Goal: Task Accomplishment & Management: Use online tool/utility

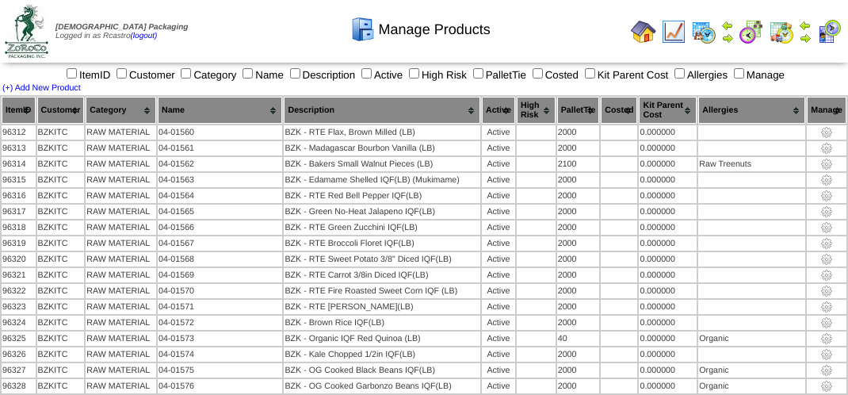
scroll to position [298, 0]
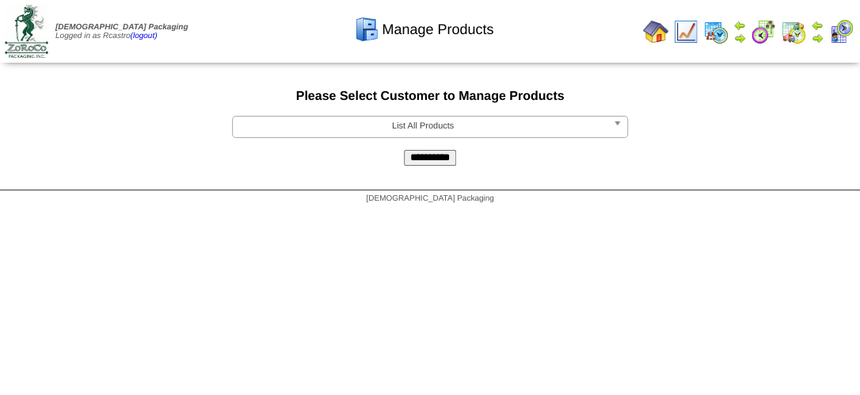
click at [789, 32] on img at bounding box center [793, 31] width 25 height 25
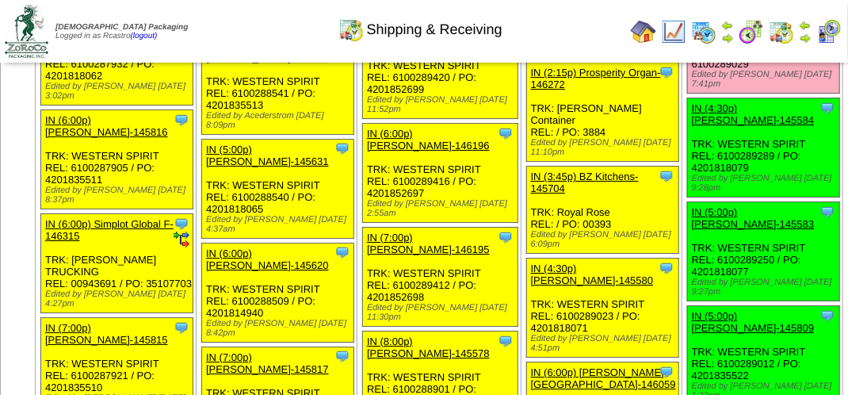
scroll to position [1901, 0]
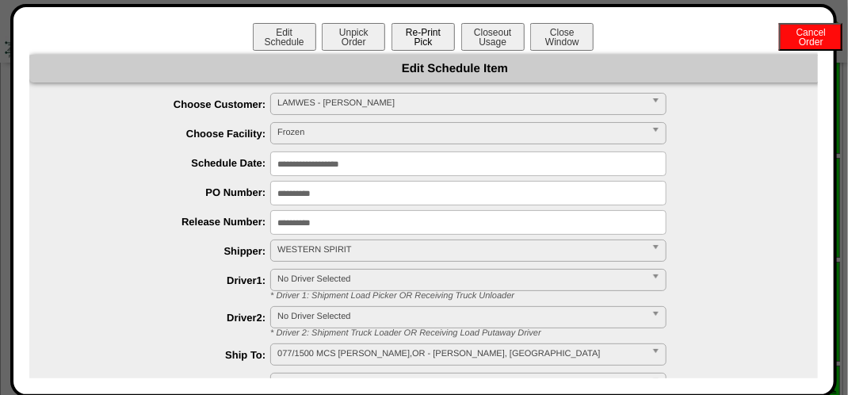
click at [443, 30] on button "Re-Print Pick" at bounding box center [422, 37] width 63 height 28
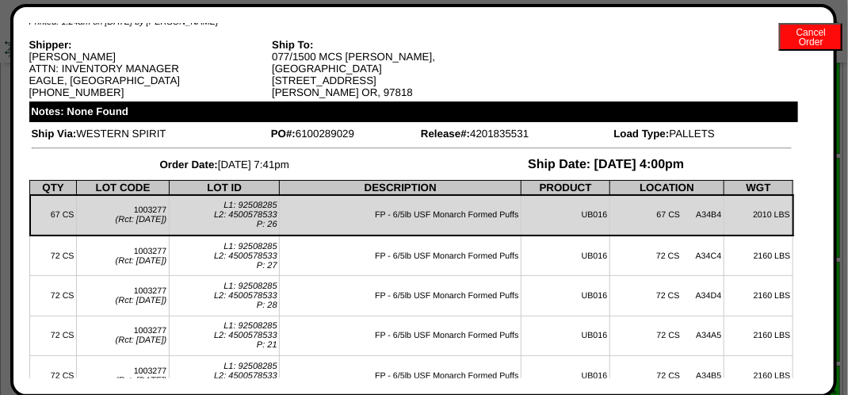
scroll to position [0, 0]
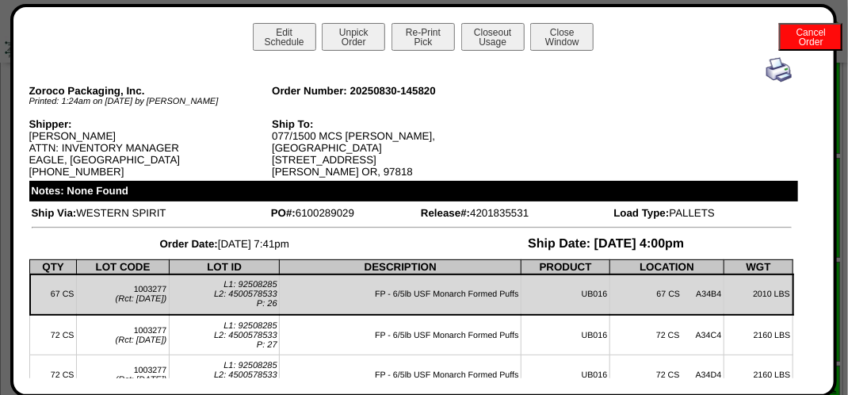
click at [766, 60] on img at bounding box center [778, 69] width 25 height 25
